Goal: Task Accomplishment & Management: Use online tool/utility

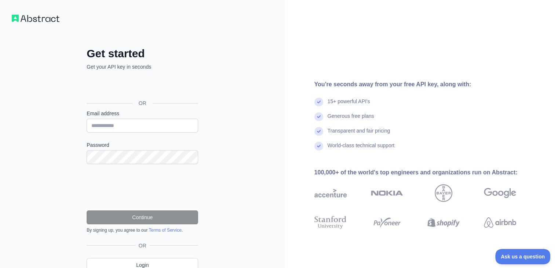
scroll to position [32, 0]
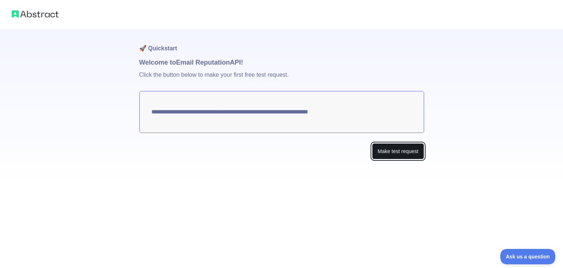
click at [400, 155] on button "Make test request" at bounding box center [398, 151] width 52 height 16
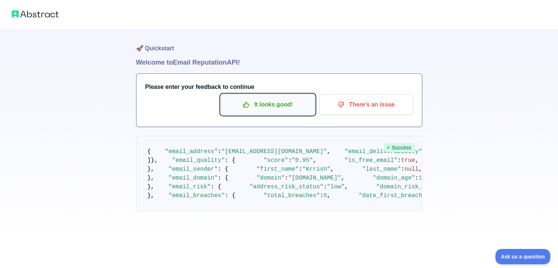
click at [275, 108] on p "It looks good!" at bounding box center [267, 104] width 83 height 12
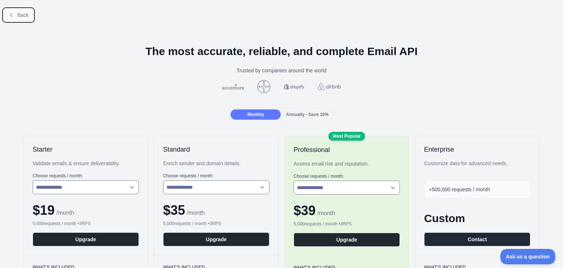
click at [25, 14] on span "Back" at bounding box center [22, 15] width 11 height 6
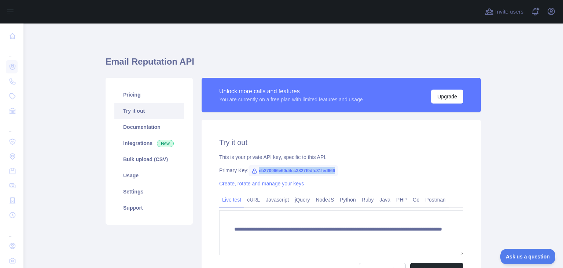
drag, startPoint x: 255, startPoint y: 170, endPoint x: 333, endPoint y: 167, distance: 77.8
click at [333, 167] on span "eb270966e60d4cc3827f9dfc31fed666" at bounding box center [293, 170] width 89 height 11
copy span "eb270966e60d4cc3827f9dfc31fed666"
